Goal: Transaction & Acquisition: Obtain resource

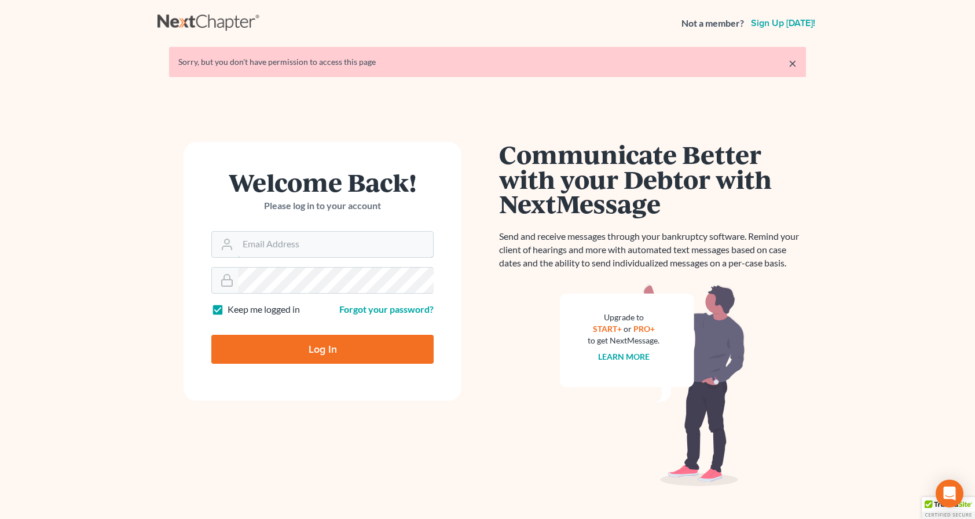
type input "milesmull@outlook.com"
click at [334, 347] on input "Log In" at bounding box center [322, 349] width 222 height 29
type input "Thinking..."
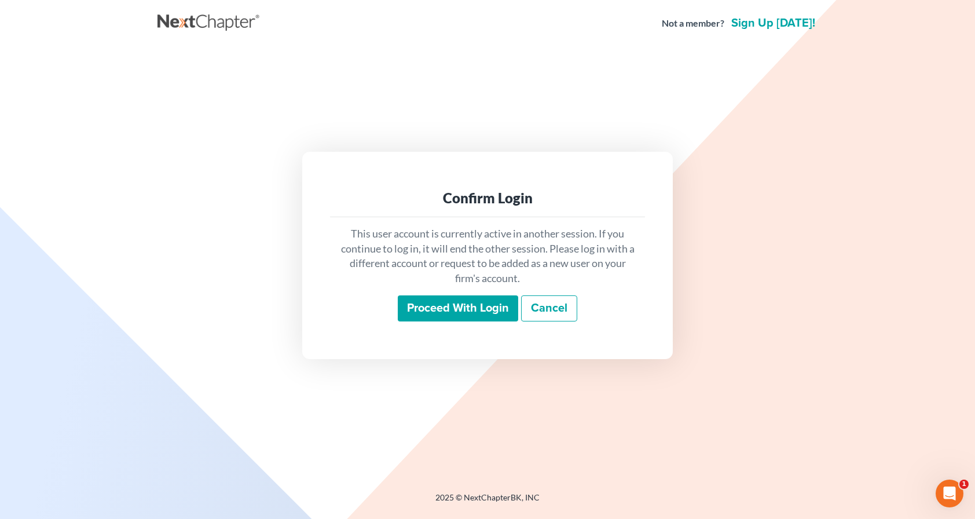
click at [488, 315] on input "Proceed with login" at bounding box center [458, 308] width 120 height 27
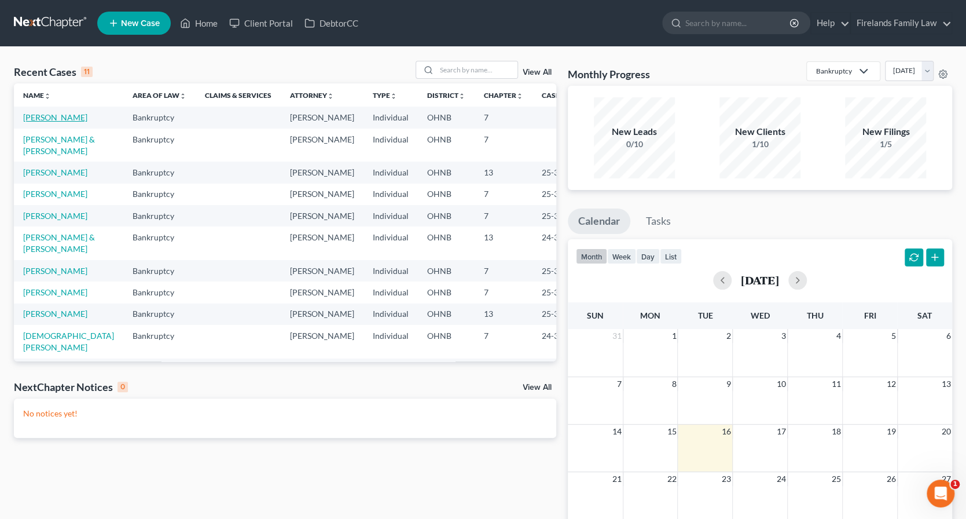
click at [35, 120] on link "[PERSON_NAME]" at bounding box center [55, 117] width 64 height 10
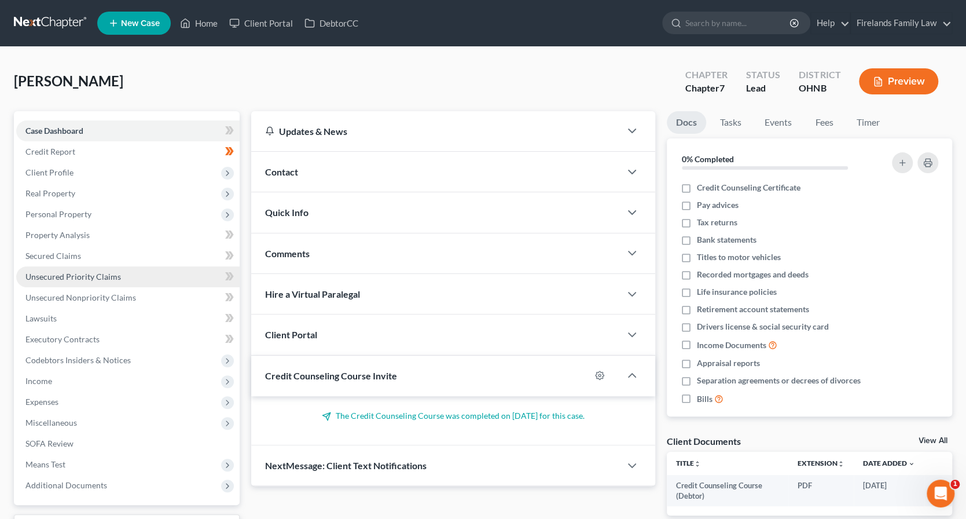
scroll to position [95, 0]
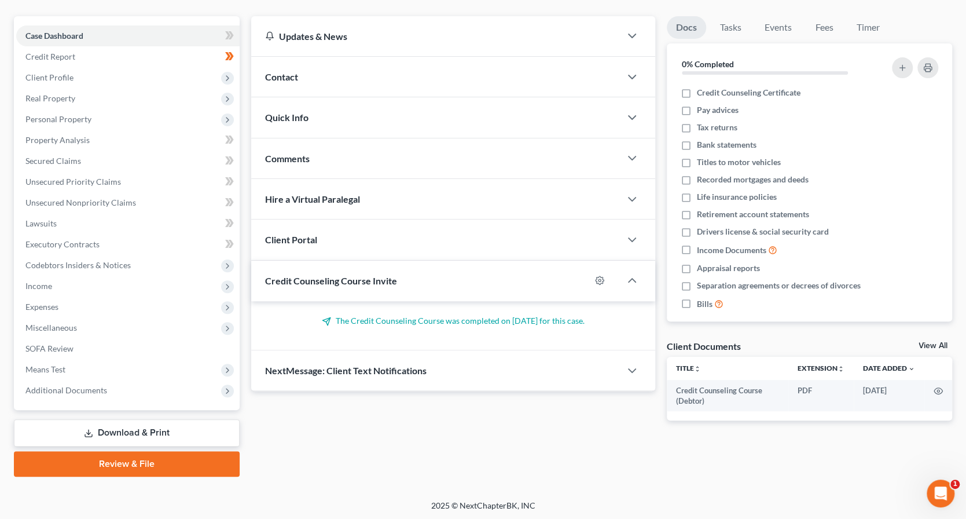
click at [184, 427] on link "Download & Print" at bounding box center [127, 432] width 226 height 27
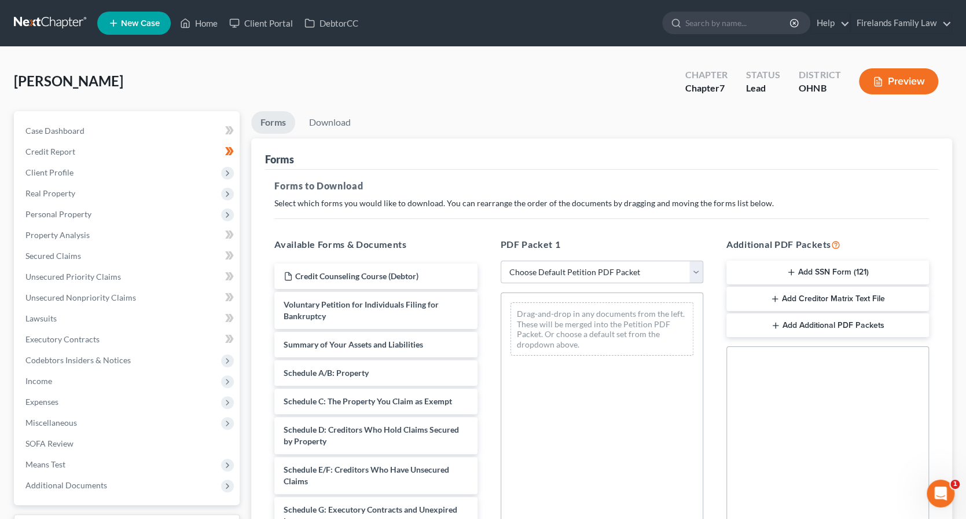
click at [581, 271] on select "Choose Default Petition PDF Packet Complete Bankruptcy Petition (all forms and …" at bounding box center [602, 271] width 203 height 23
select select "3"
click at [501, 260] on select "Choose Default Petition PDF Packet Complete Bankruptcy Petition (all forms and …" at bounding box center [602, 271] width 203 height 23
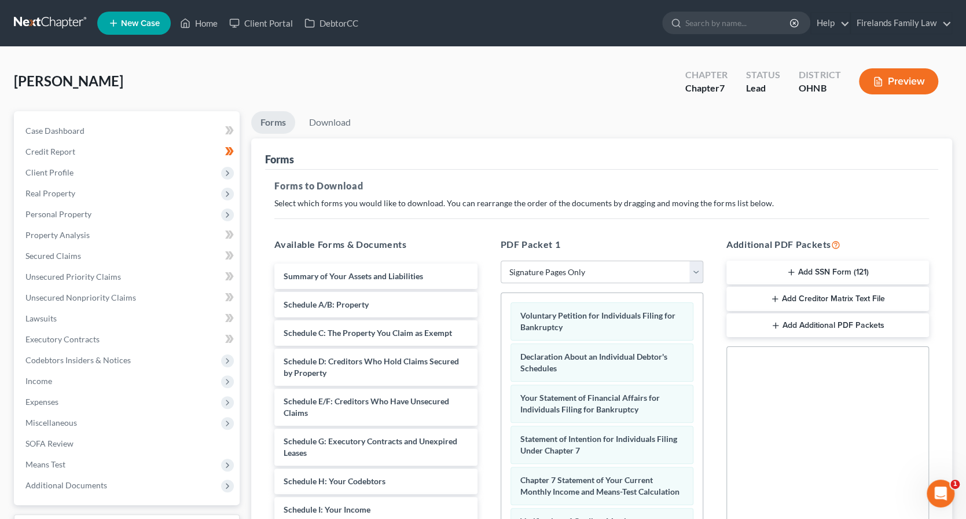
scroll to position [195, 0]
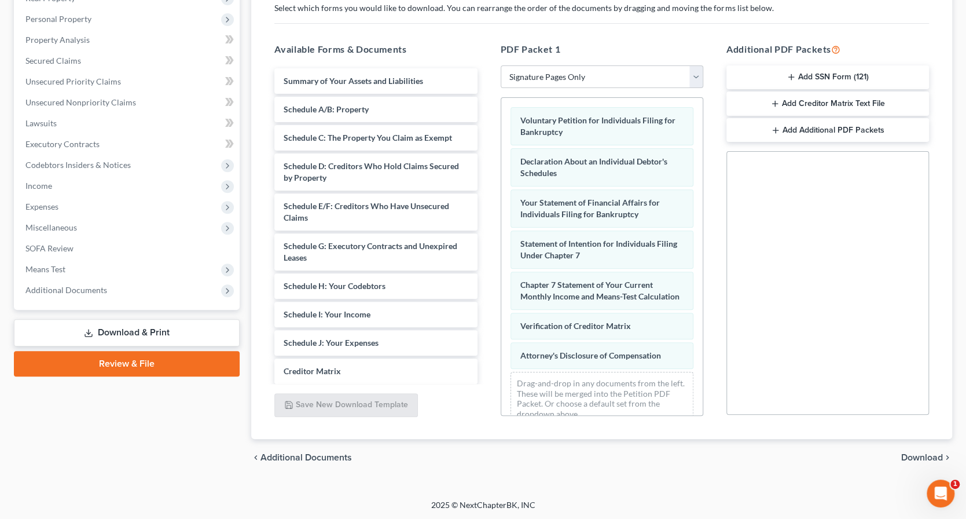
click at [922, 456] on span "Download" at bounding box center [922, 457] width 42 height 9
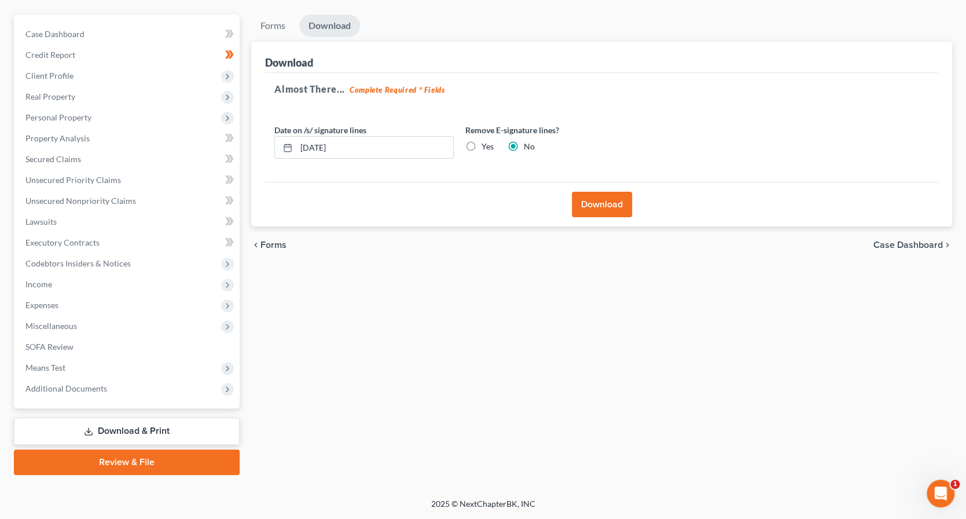
scroll to position [95, 0]
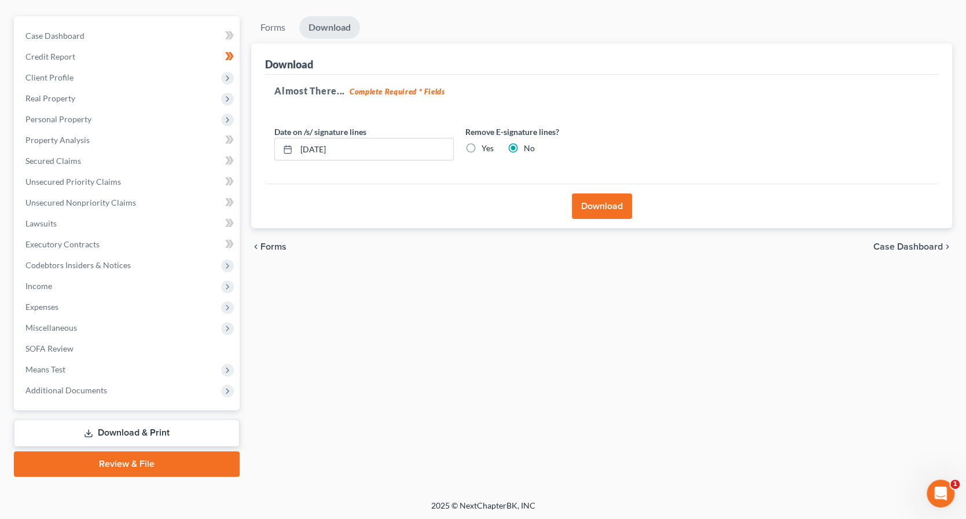
click at [604, 204] on button "Download" at bounding box center [602, 205] width 60 height 25
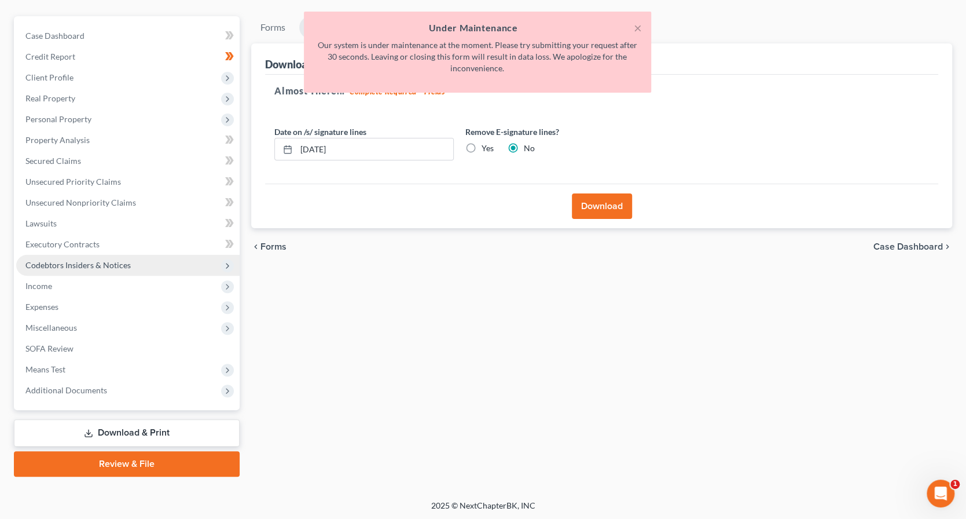
scroll to position [0, 0]
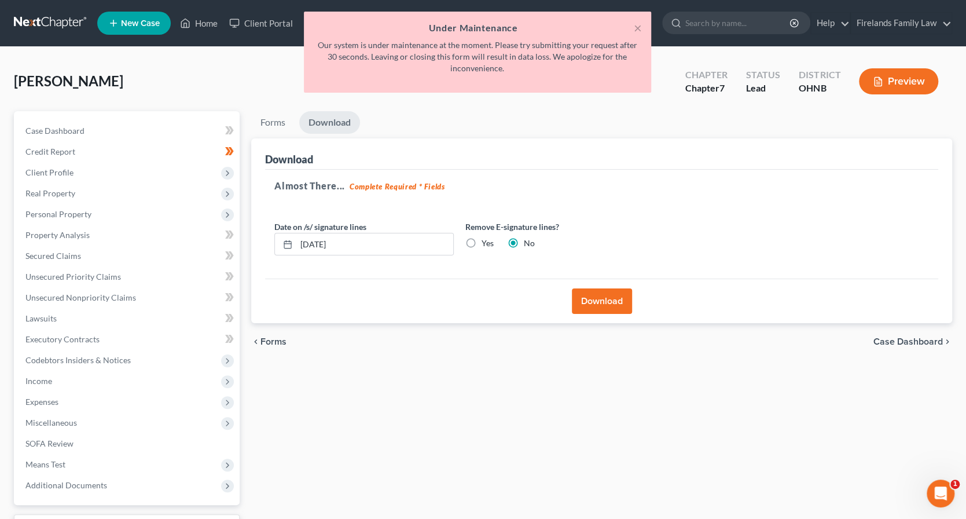
click at [47, 23] on div "× Under Maintenance Our system is under maintenance at the moment. Please try s…" at bounding box center [477, 55] width 966 height 87
click at [639, 30] on button "×" at bounding box center [638, 28] width 8 height 14
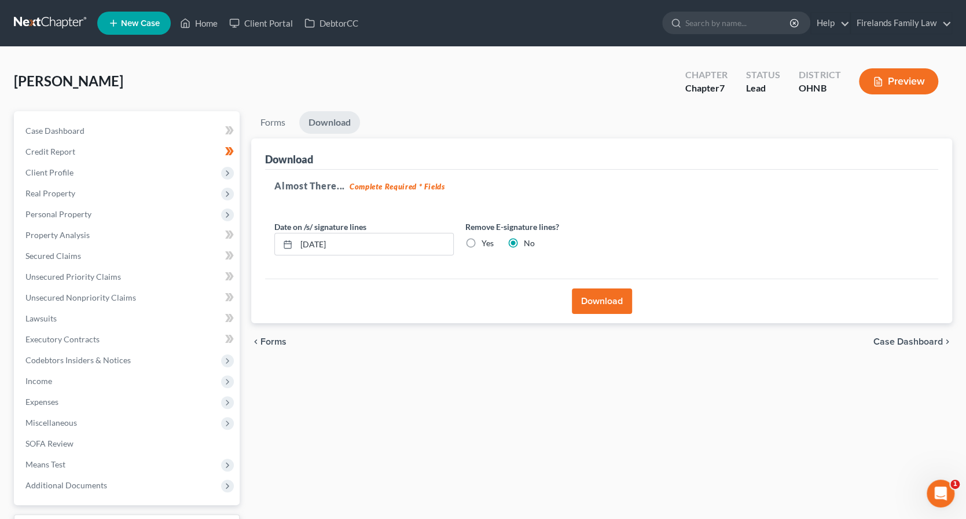
click at [63, 16] on link at bounding box center [51, 23] width 74 height 21
